Goal: Information Seeking & Learning: Check status

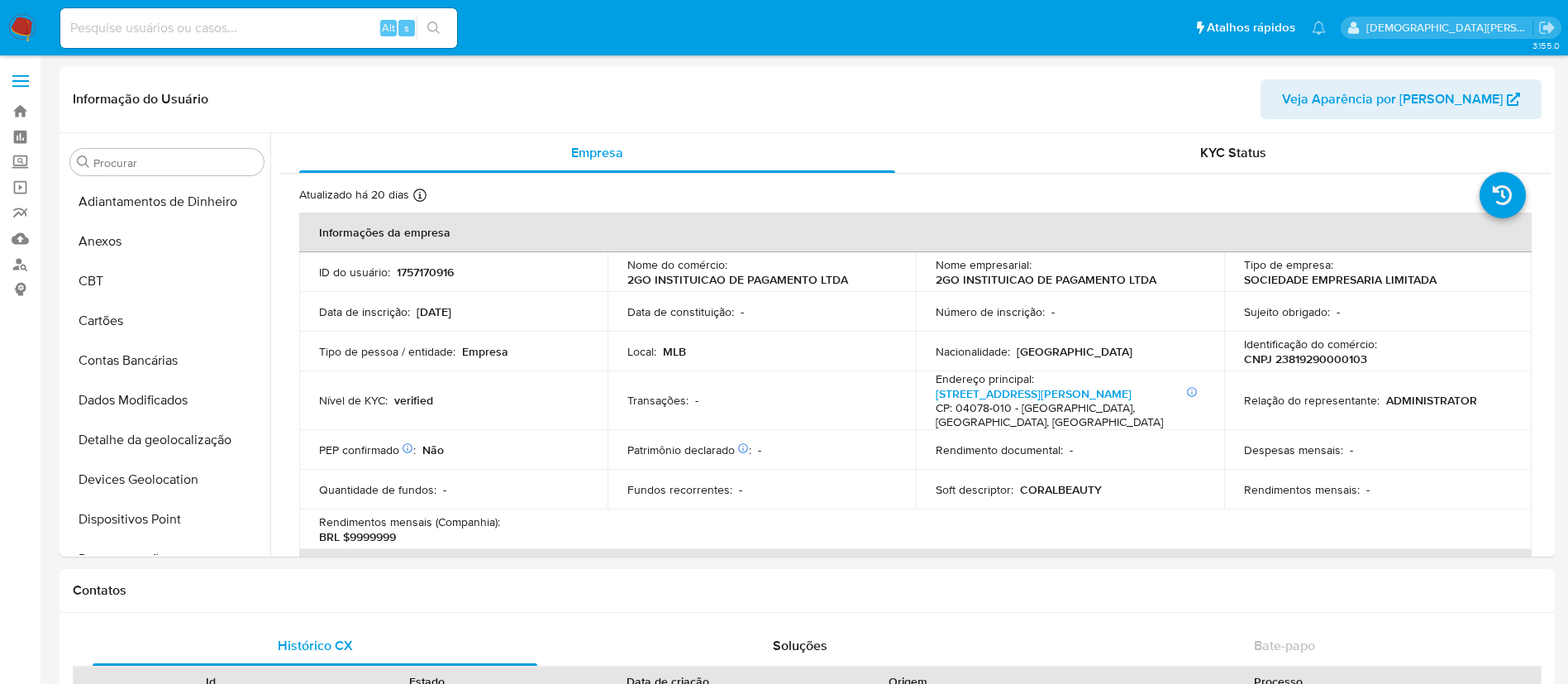
select select "10"
click at [349, 35] on input at bounding box center [258, 28] width 397 height 21
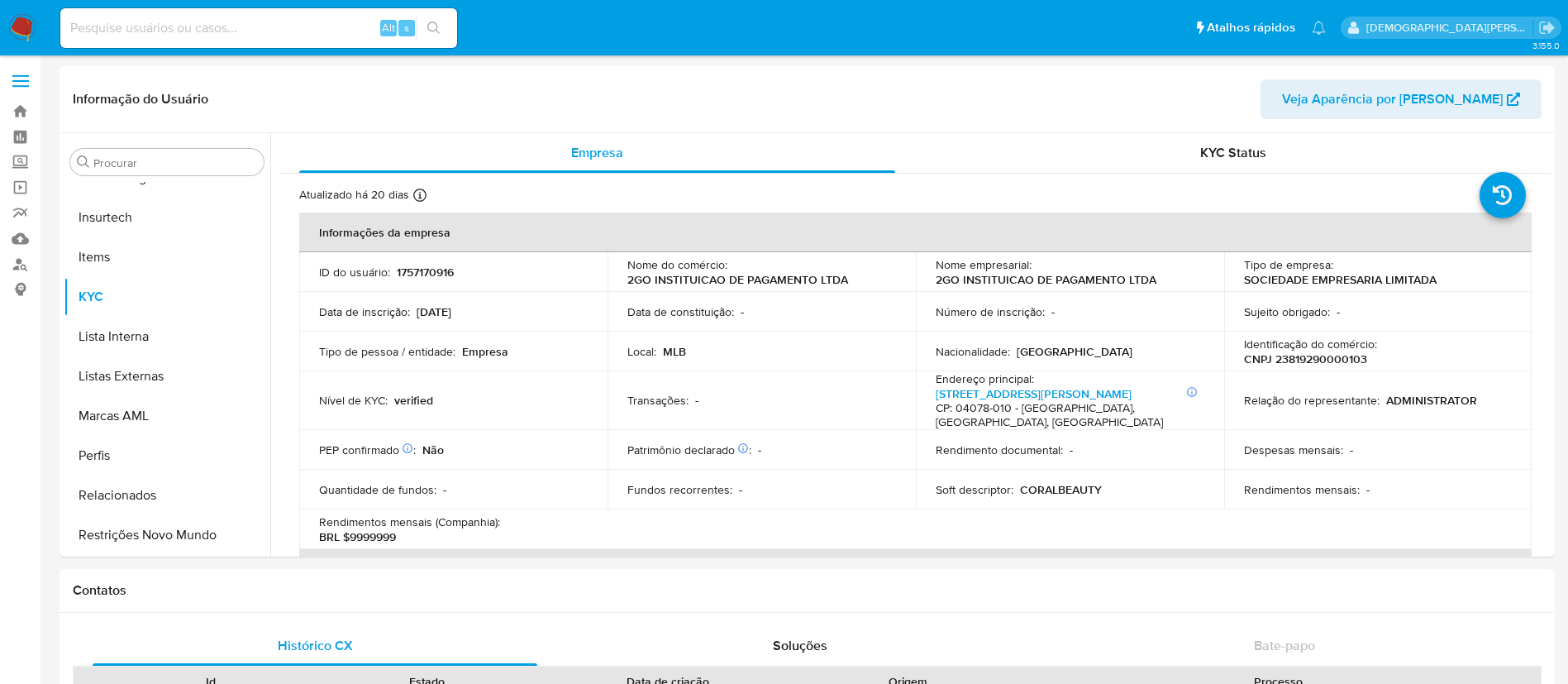
paste input "nMLZ9fncxJEwNoooiFB37gPM"
type input "nMLZ9fncxJEwNoooiFB37gPM"
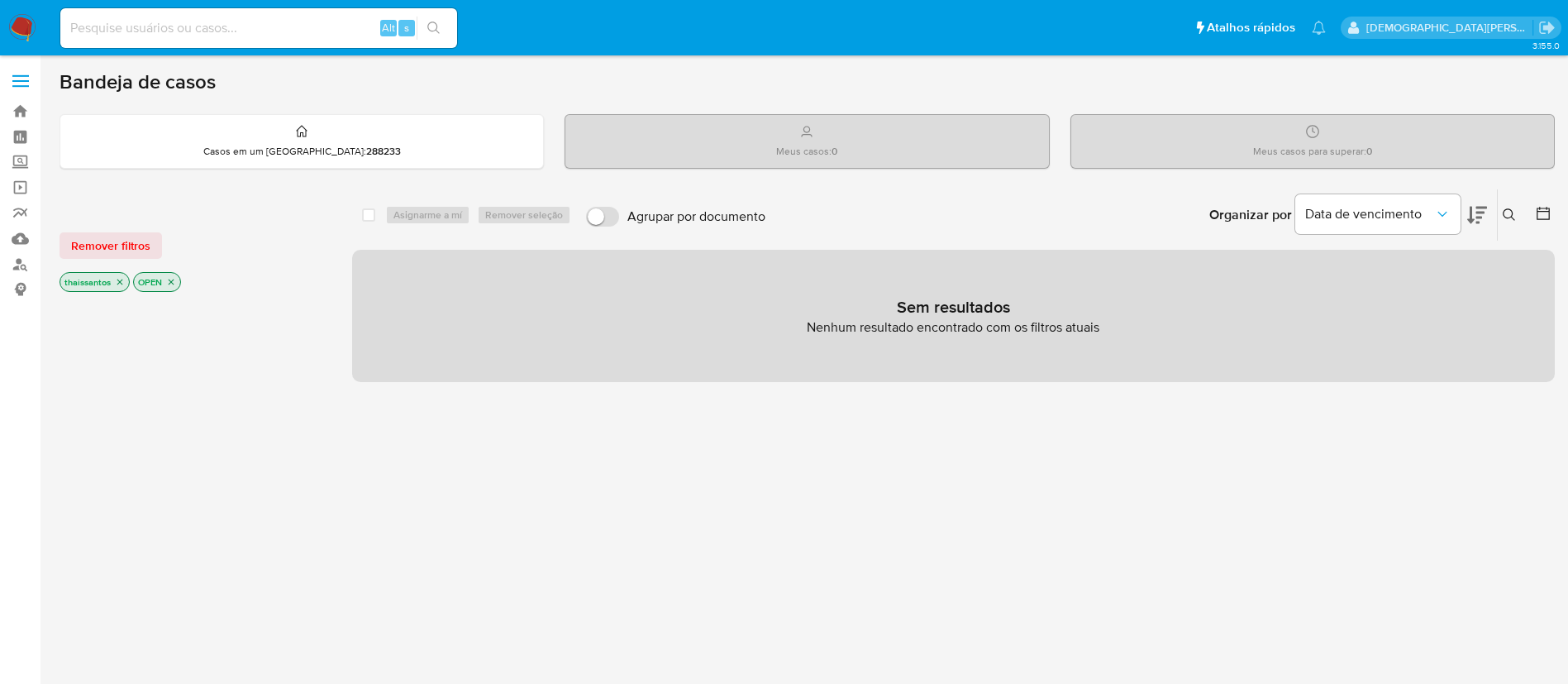
click at [273, 31] on input at bounding box center [258, 28] width 397 height 21
paste input "nMLZ9fncxJEwNoooiFB37gPM"
type input "nMLZ9fncxJEwNoooiFB37gPM"
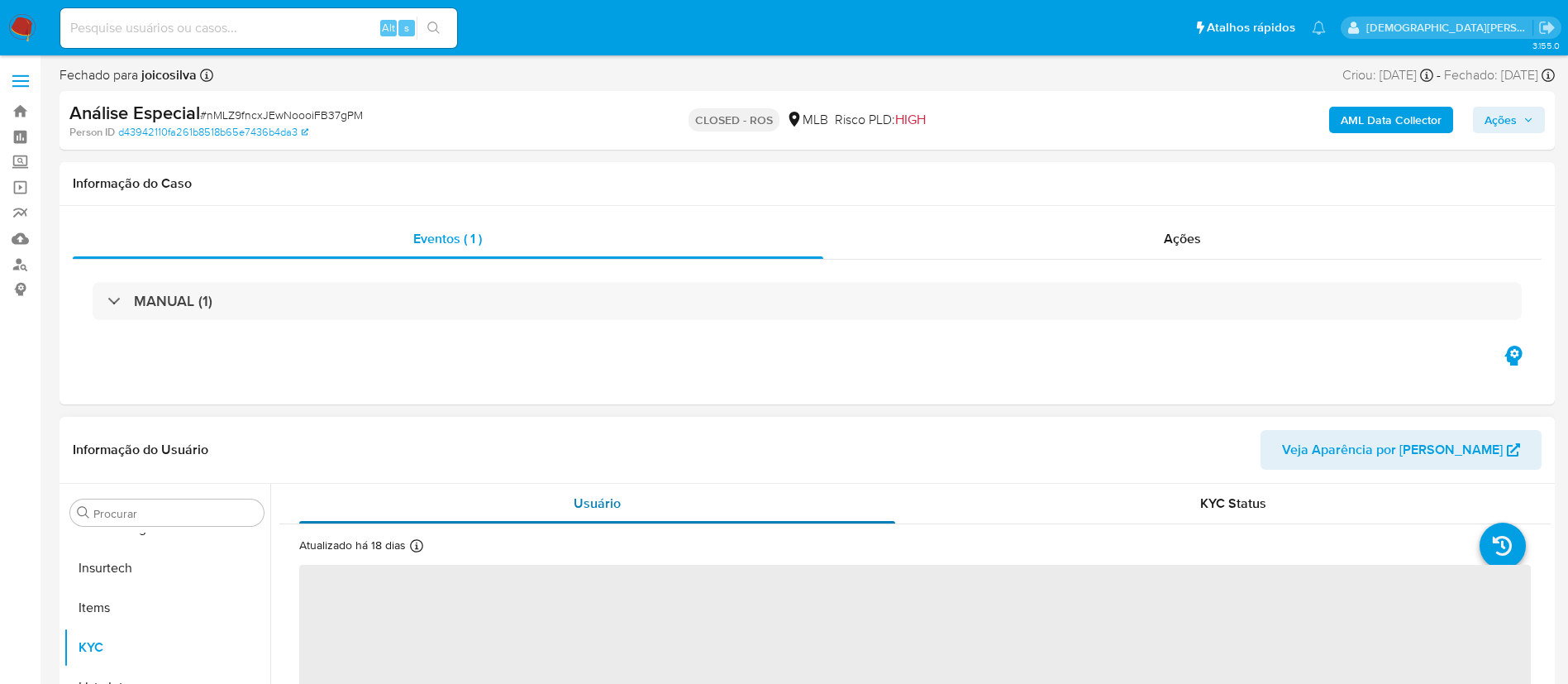
scroll to position [124, 0]
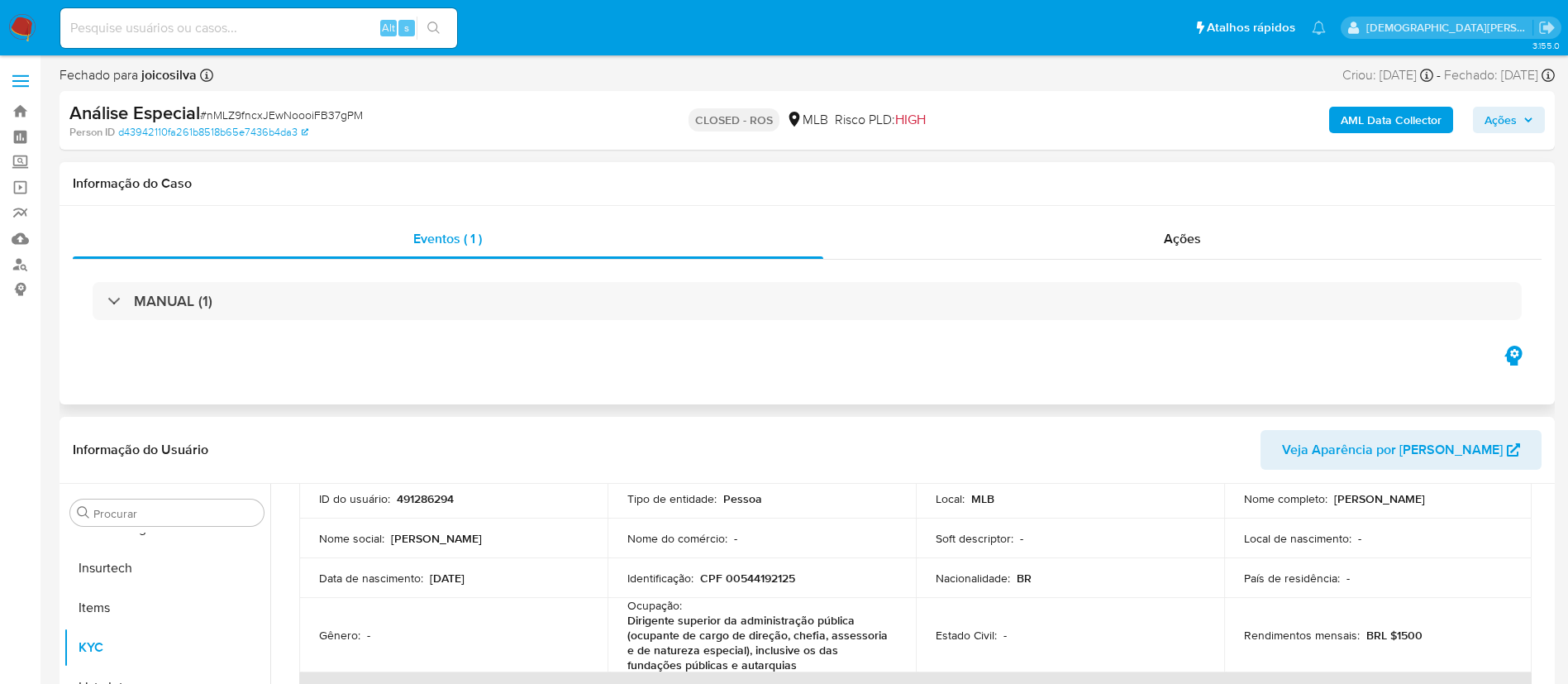
select select "10"
